Goal: Use online tool/utility: Utilize a website feature to perform a specific function

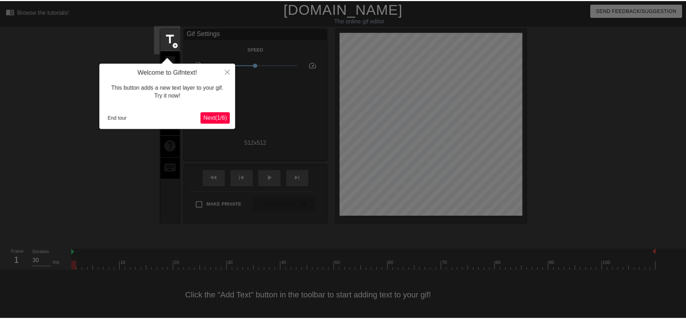
scroll to position [2, 0]
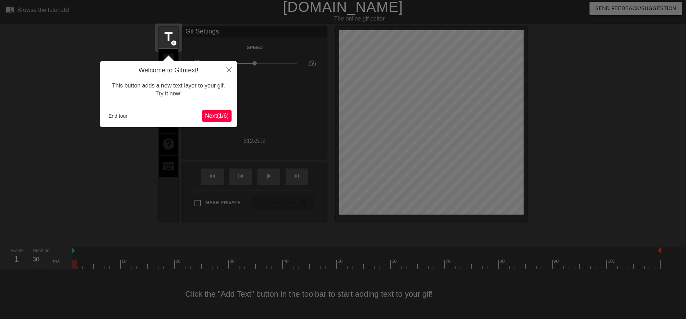
click at [218, 119] on span "Next ( 1 / 6 )" at bounding box center [217, 116] width 24 height 6
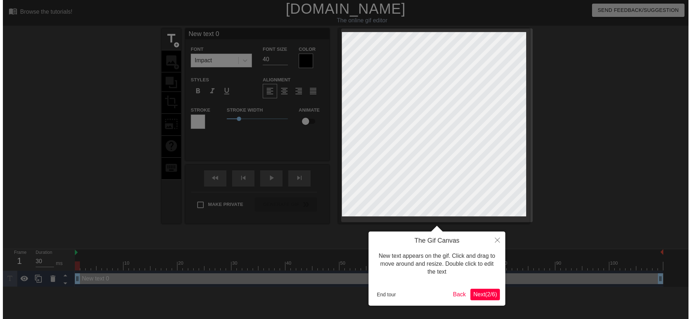
scroll to position [0, 0]
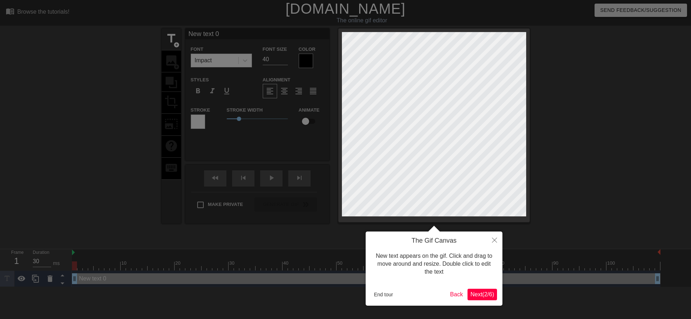
click at [465, 292] on div "End tour Back Next ( 2 / 6 )" at bounding box center [434, 295] width 126 height 12
click at [470, 293] on span "Next ( 2 / 6 )" at bounding box center [482, 294] width 24 height 6
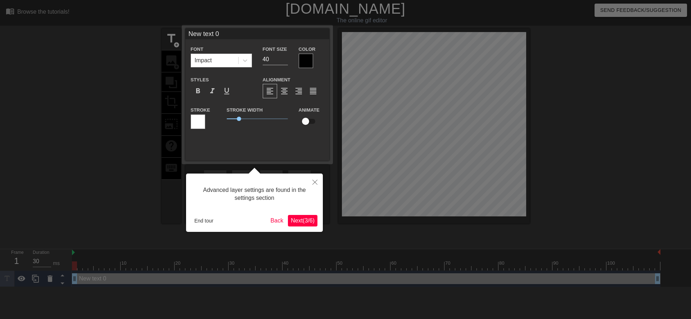
click at [293, 220] on span "Next ( 3 / 6 )" at bounding box center [303, 220] width 24 height 6
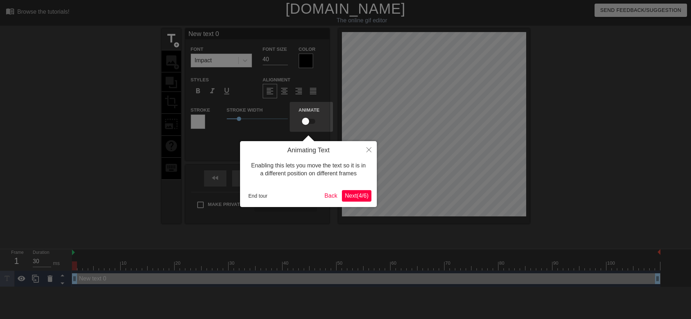
click at [353, 199] on span "Next ( 4 / 6 )" at bounding box center [357, 196] width 24 height 6
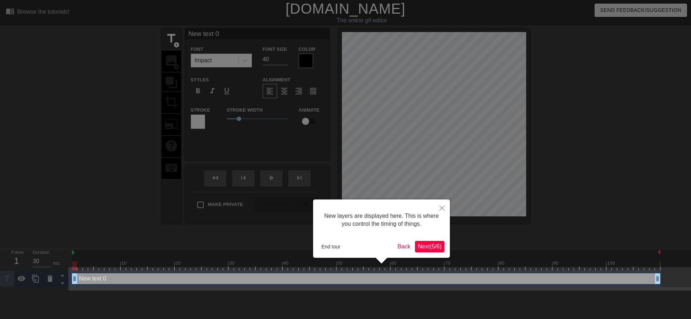
click at [421, 245] on span "Next ( 5 / 6 )" at bounding box center [430, 246] width 24 height 6
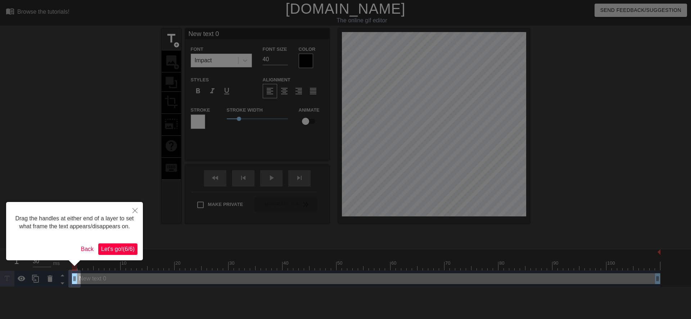
click at [122, 248] on span "Let's go! ( 6 / 6 )" at bounding box center [117, 249] width 33 height 6
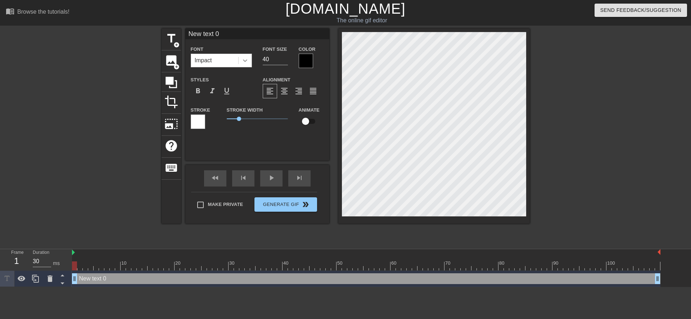
click at [251, 62] on div at bounding box center [245, 60] width 13 height 13
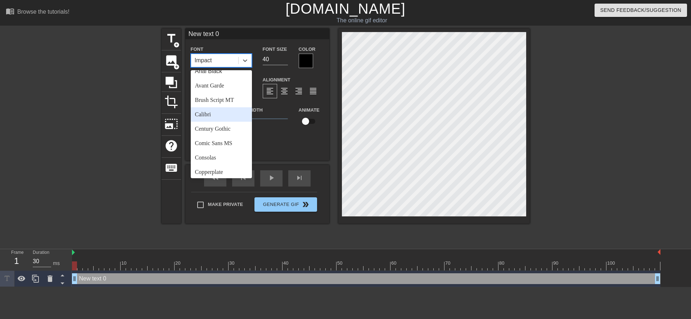
scroll to position [36, 0]
click at [222, 161] on div "Copperplate" at bounding box center [221, 158] width 61 height 14
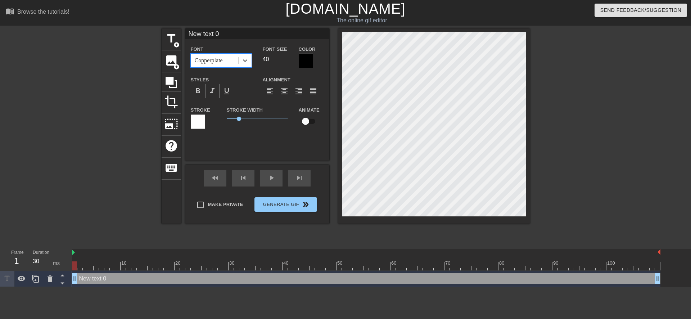
click at [217, 94] on div "format_italic" at bounding box center [212, 91] width 14 height 14
click at [266, 59] on input "40" at bounding box center [275, 60] width 25 height 12
type input "30"
type input "text 0"
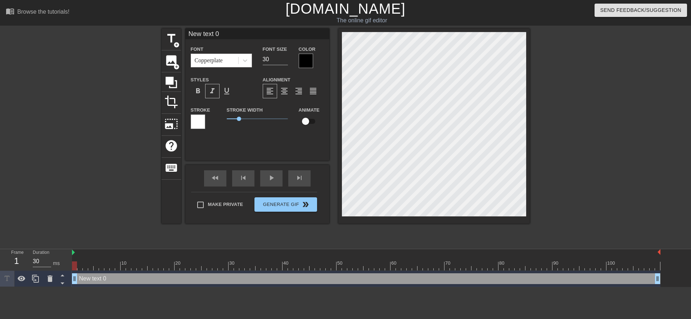
type textarea "text 0"
type input "text 0"
type textarea "text 0"
type input "ext 0"
type textarea "ext 0"
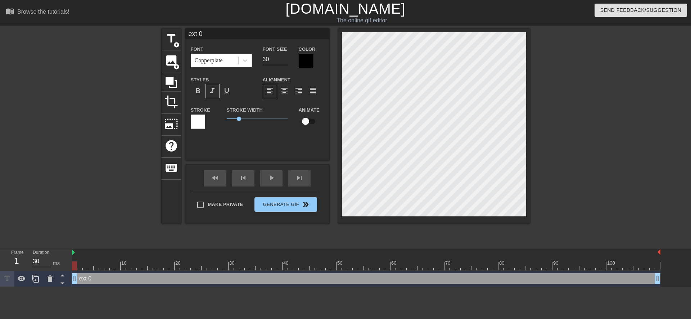
type input "xt 0"
type textarea "xt 0"
type input "t 0"
type textarea "t 0"
type input "0"
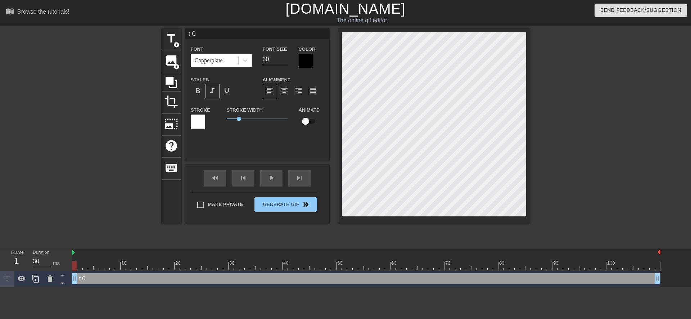
type textarea "0"
type input "0"
type textarea "0"
type input "@"
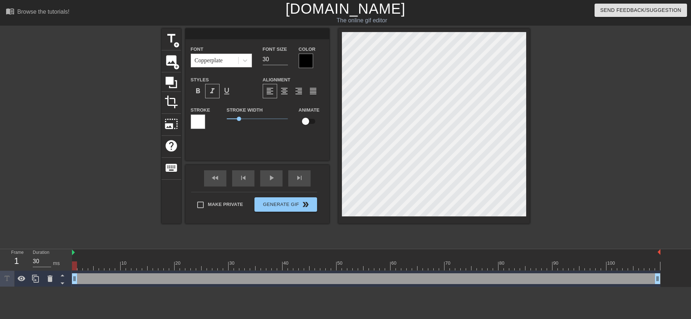
type textarea "@"
type input "@s"
type textarea "@s"
type input "@st"
type textarea "@st"
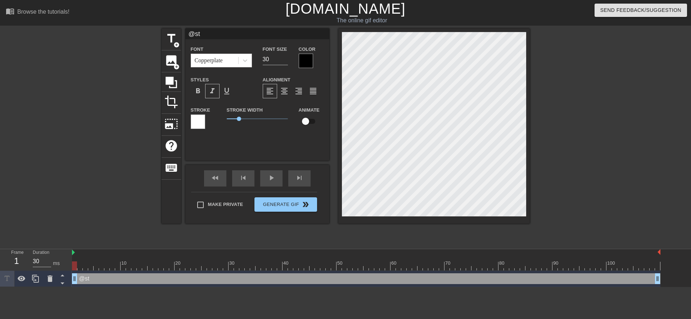
type input "@sti"
type textarea "@sti"
type input "@stic"
type textarea "@stic"
type input "@stick"
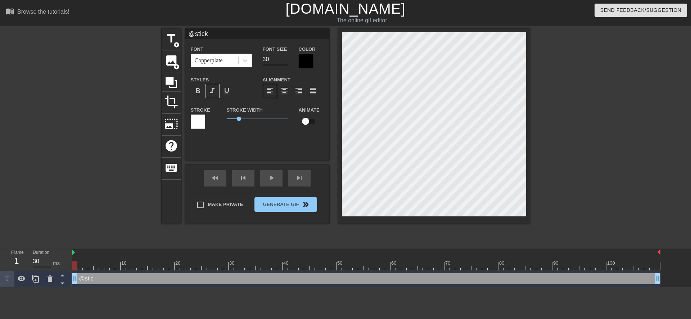
type textarea "@stick"
type input "@sticke"
type textarea "@sticke"
type input "@sticker"
type textarea "@sticker"
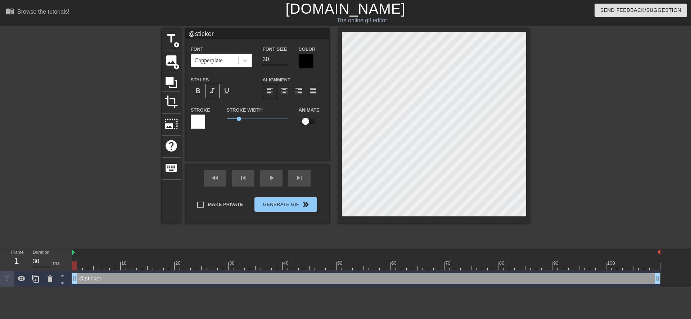
type input "@stickerb"
type textarea "@stickerb"
type input "@stickerba"
type textarea "@stickerba"
type input "@stickerbas"
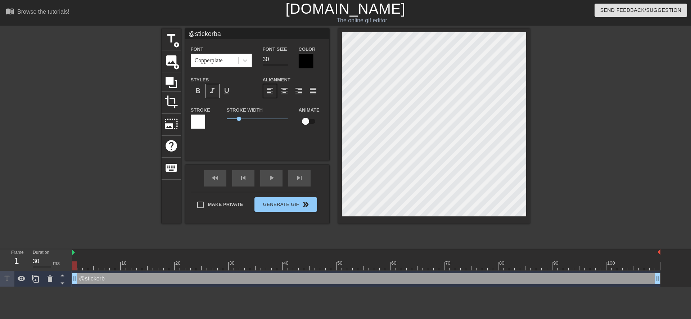
type textarea "@stickerbas"
type input "@stickerbase"
type textarea "@stickerbase"
type input "@stickerbase_"
type textarea "@stickerbase_"
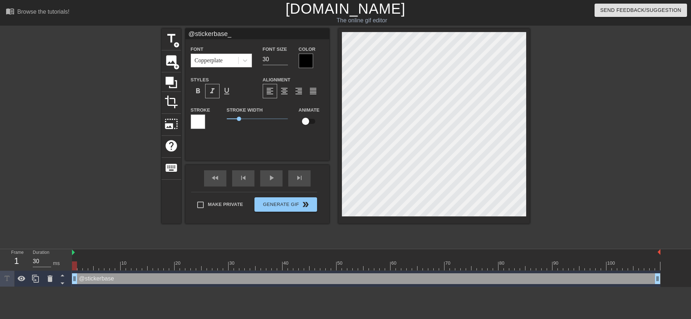
scroll to position [1, 3]
type input "@stickerbase_r"
type textarea "@stickerbase_r"
type input "@stickerbase_ru"
type textarea "@stickerbase_ru"
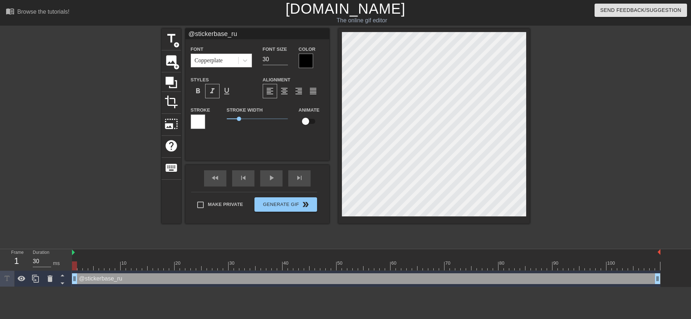
scroll to position [1, 1]
click at [246, 62] on icon at bounding box center [245, 60] width 7 height 7
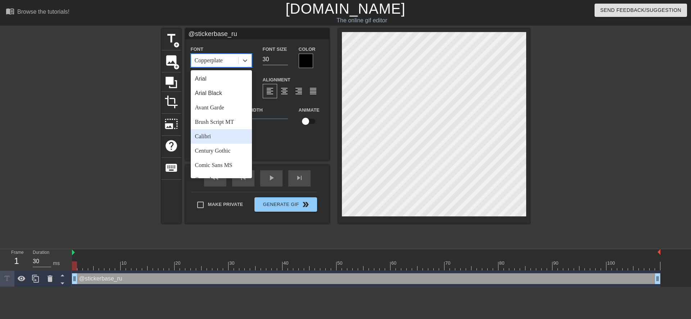
click at [217, 134] on div "Calibri" at bounding box center [221, 136] width 61 height 14
click at [245, 60] on icon at bounding box center [245, 60] width 7 height 7
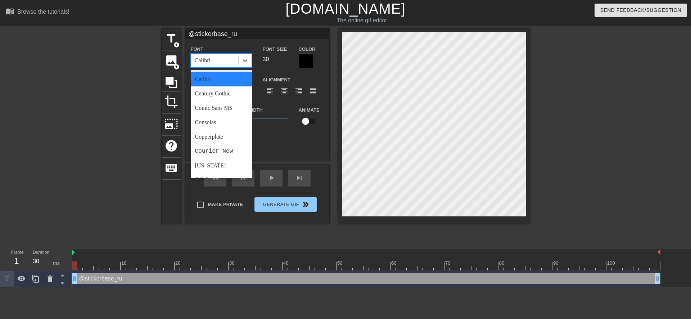
scroll to position [72, 0]
click at [228, 135] on div "Courier New" at bounding box center [221, 136] width 61 height 14
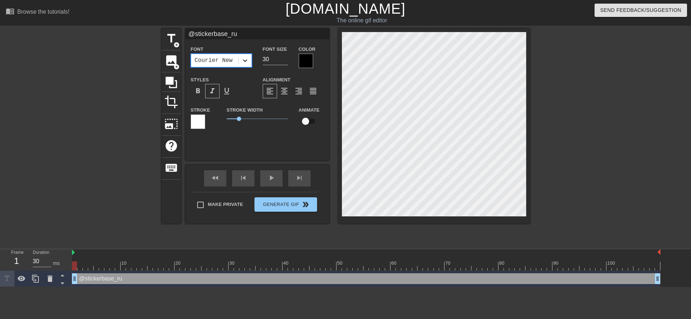
click at [246, 64] on div at bounding box center [245, 60] width 13 height 13
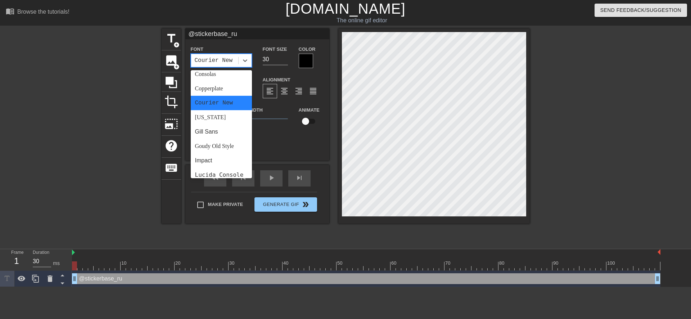
scroll to position [108, 0]
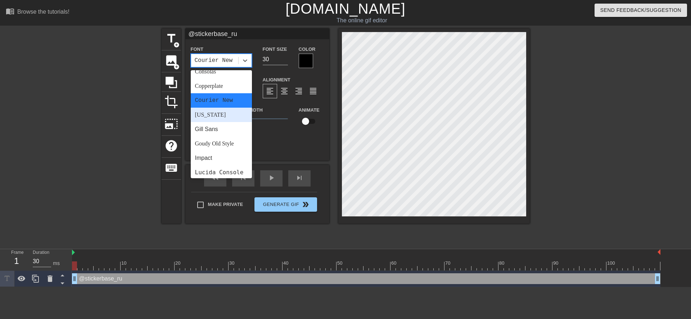
click at [216, 114] on div "[US_STATE]" at bounding box center [221, 115] width 61 height 14
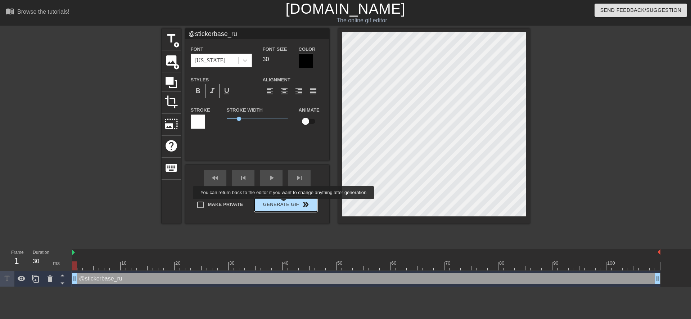
click at [284, 204] on span "Generate Gif double_arrow" at bounding box center [285, 204] width 57 height 9
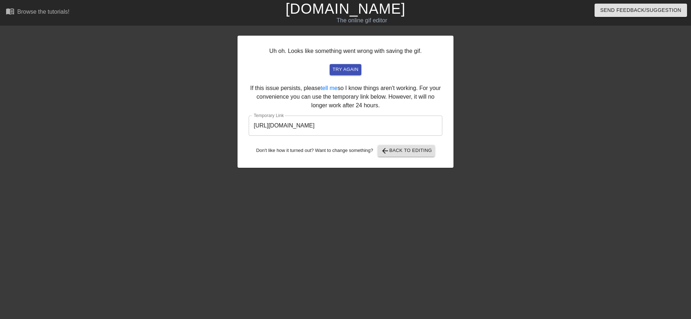
click at [351, 129] on input "[URL][DOMAIN_NAME]" at bounding box center [346, 126] width 194 height 20
click at [348, 126] on input "[URL][DOMAIN_NAME]" at bounding box center [346, 126] width 194 height 20
